Goal: Transaction & Acquisition: Purchase product/service

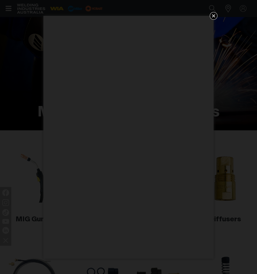
click at [212, 14] on icon "Get 5 WIA Welding Guides Free!" at bounding box center [212, 15] width 3 height 3
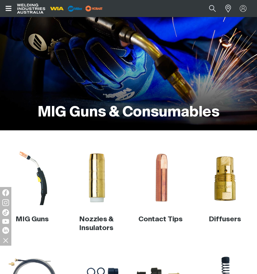
click at [43, 188] on img at bounding box center [32, 177] width 54 height 54
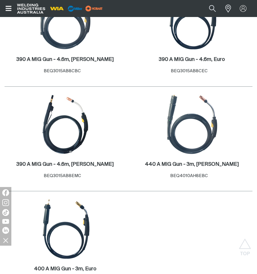
scroll to position [396, 0]
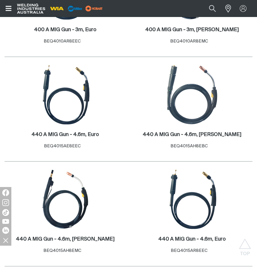
scroll to position [651, 0]
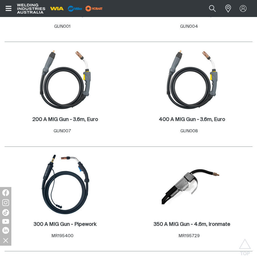
scroll to position [963, 0]
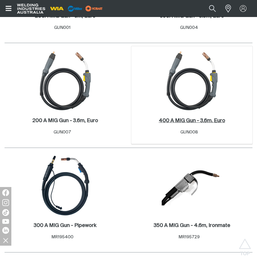
click at [191, 120] on h2 "400 A MIG Gun - 3.6m, Euro ." at bounding box center [192, 120] width 66 height 5
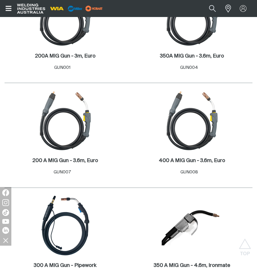
scroll to position [963, 0]
